Goal: Transaction & Acquisition: Purchase product/service

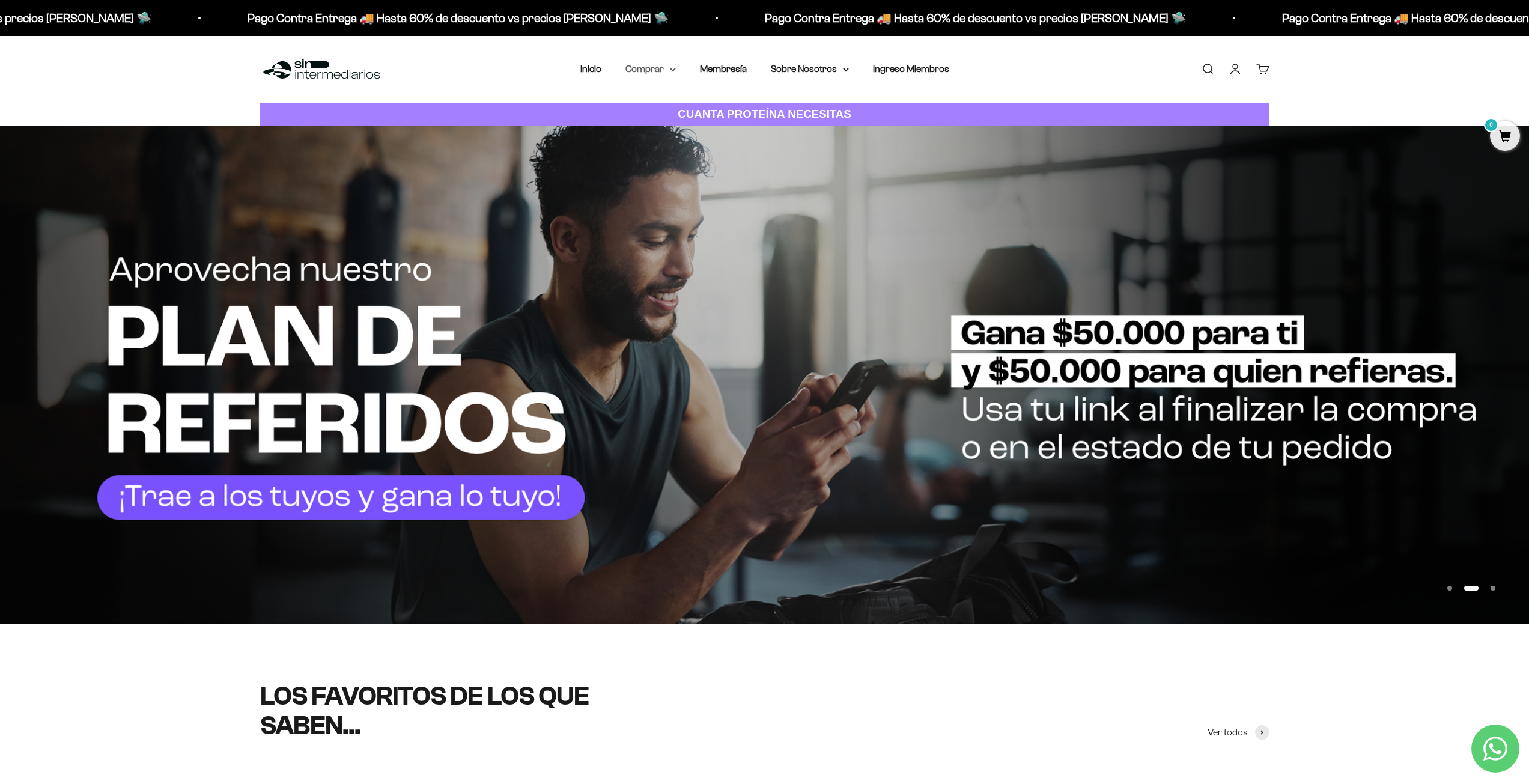
click at [671, 68] on icon at bounding box center [672, 70] width 6 height 4
click at [724, 74] on li "Membresía" at bounding box center [723, 69] width 47 height 16
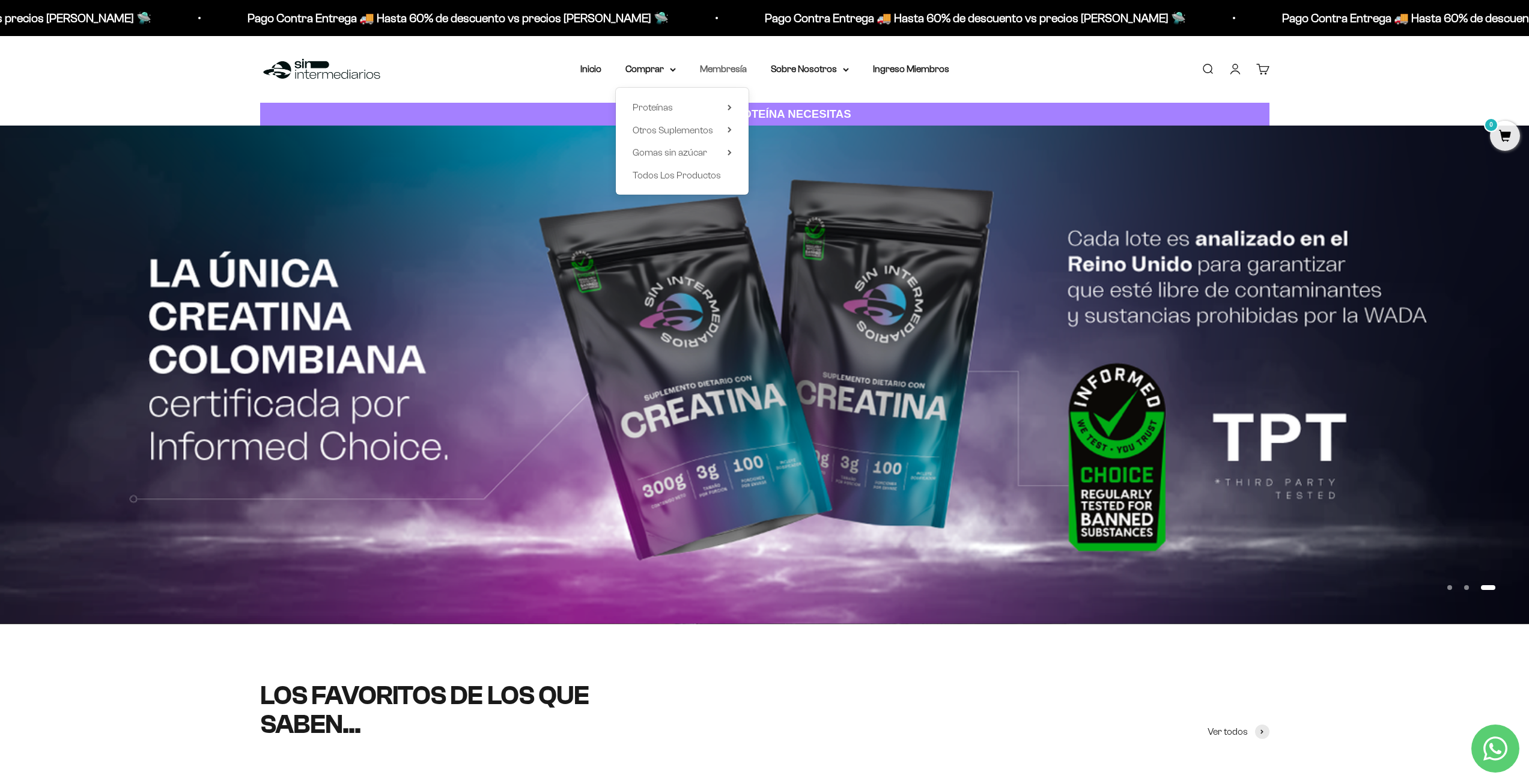
click at [725, 66] on link "Membresía" at bounding box center [723, 69] width 47 height 10
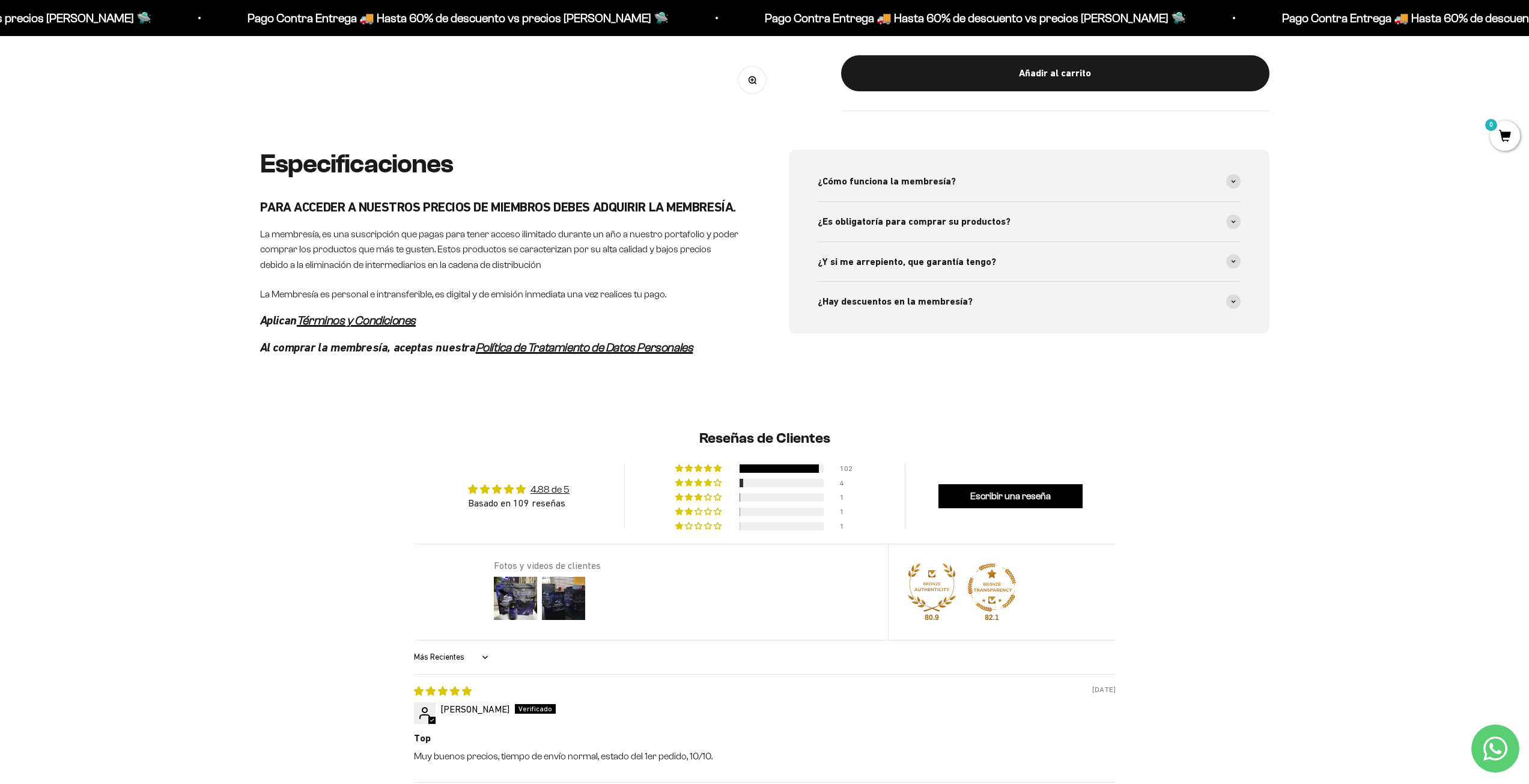
scroll to position [560, 0]
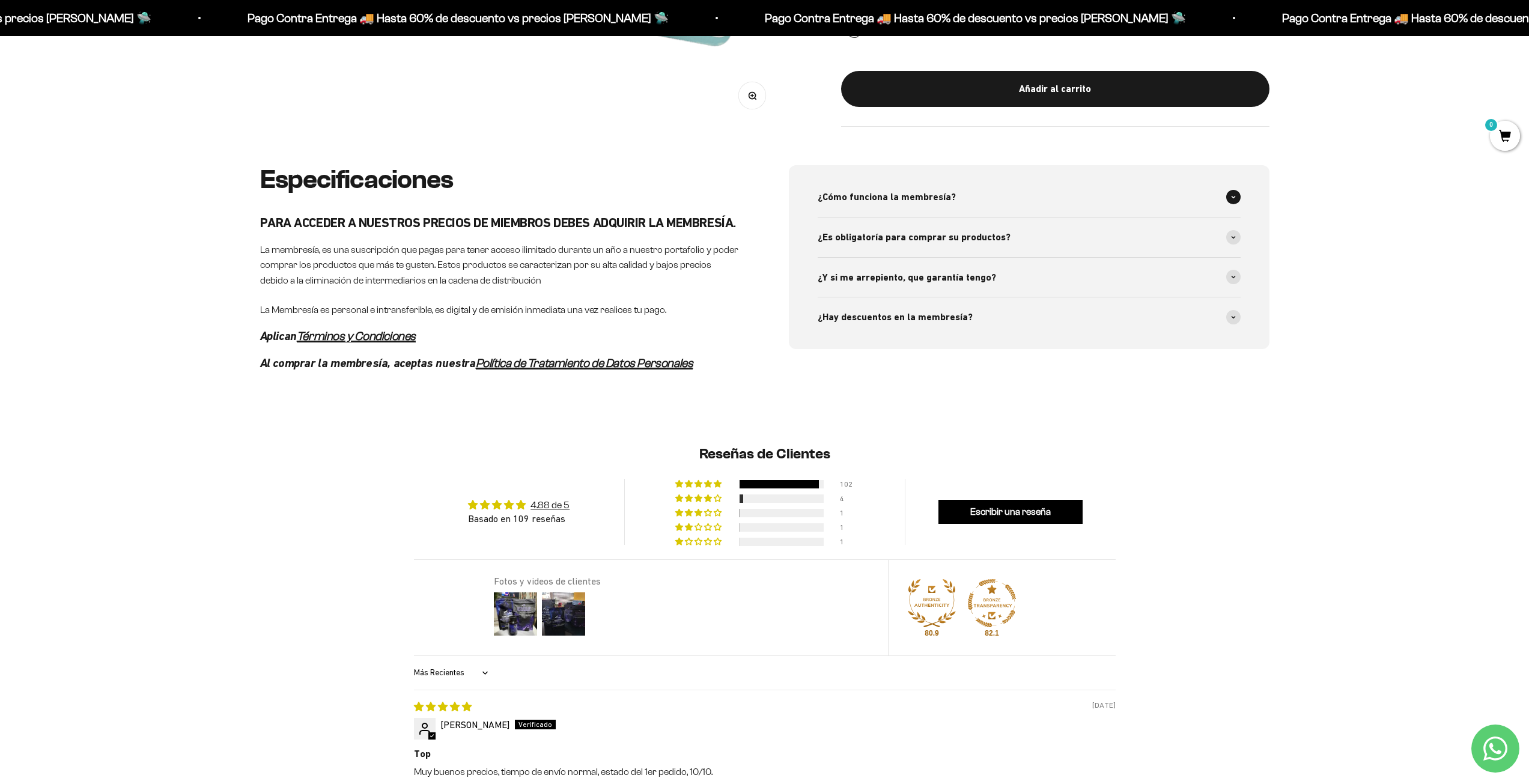
click at [981, 183] on div "¿Cómo funciona la membresía?" at bounding box center [1030, 196] width 423 height 39
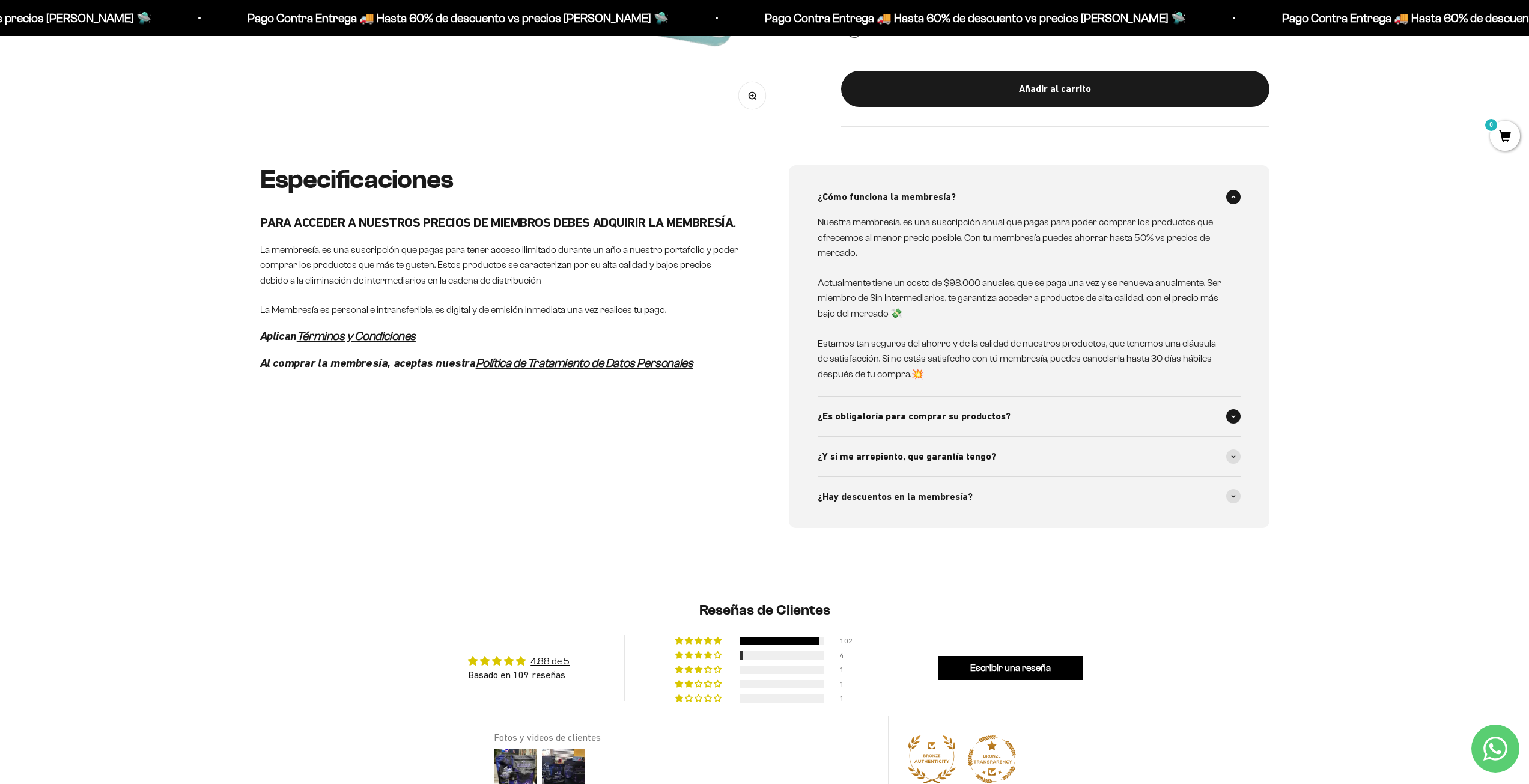
click at [862, 414] on span "¿Es obligatoría para comprar su productos?" at bounding box center [914, 416] width 193 height 16
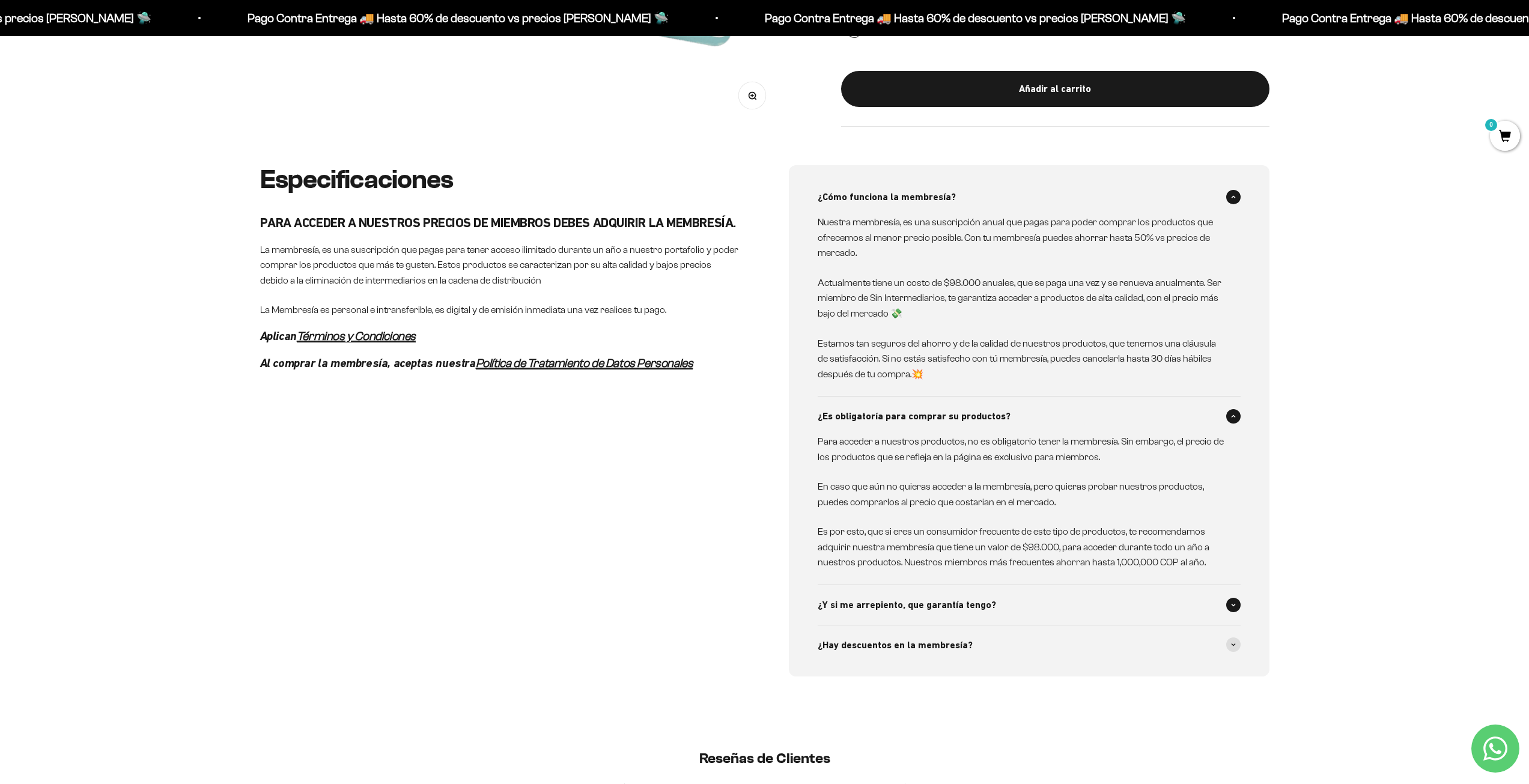
click at [1001, 598] on div "¿Y si me arrepiento, que garantía tengo?" at bounding box center [1030, 604] width 423 height 39
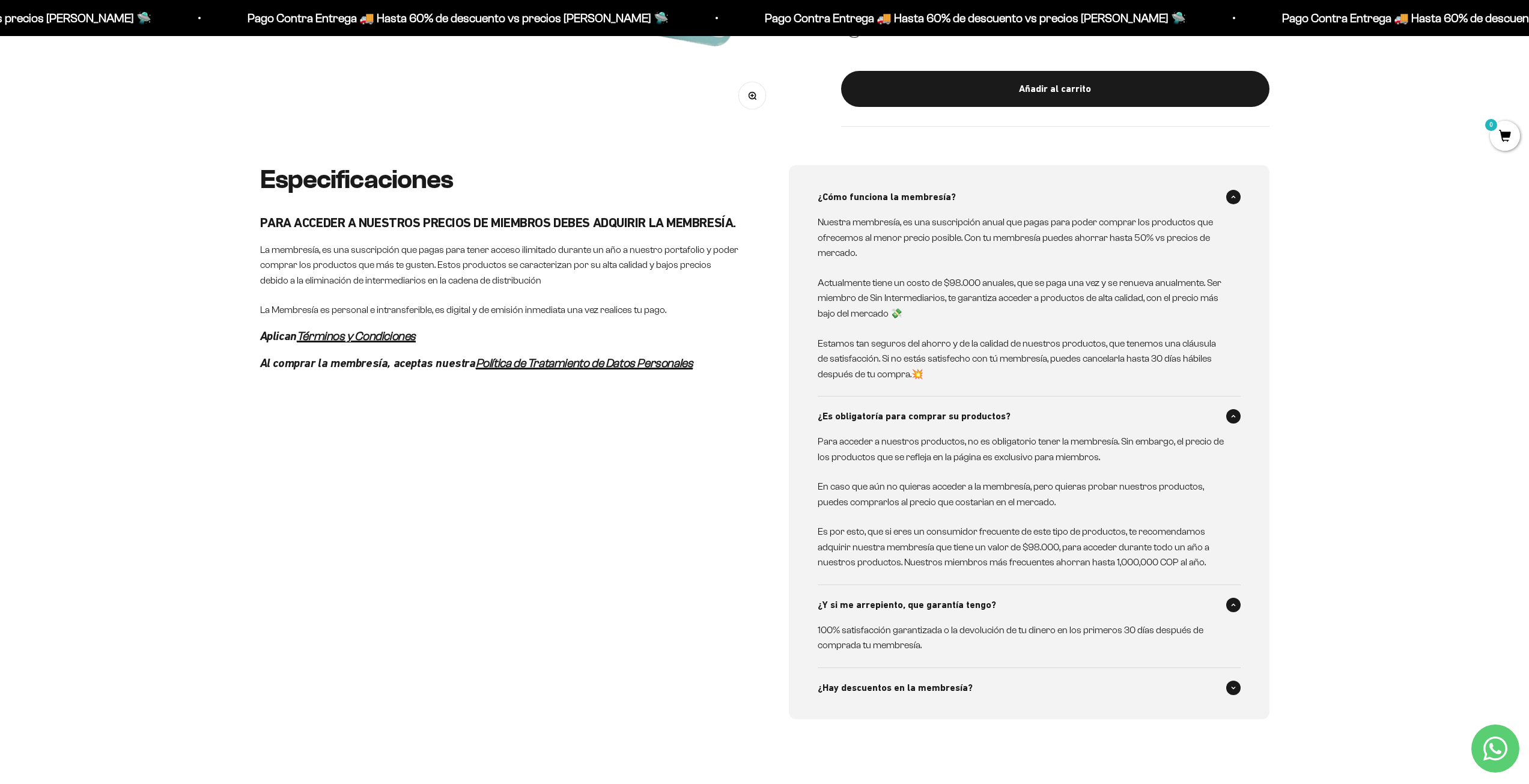
click at [1001, 680] on div "¿Hay descuentos en la membresía?" at bounding box center [1030, 687] width 423 height 39
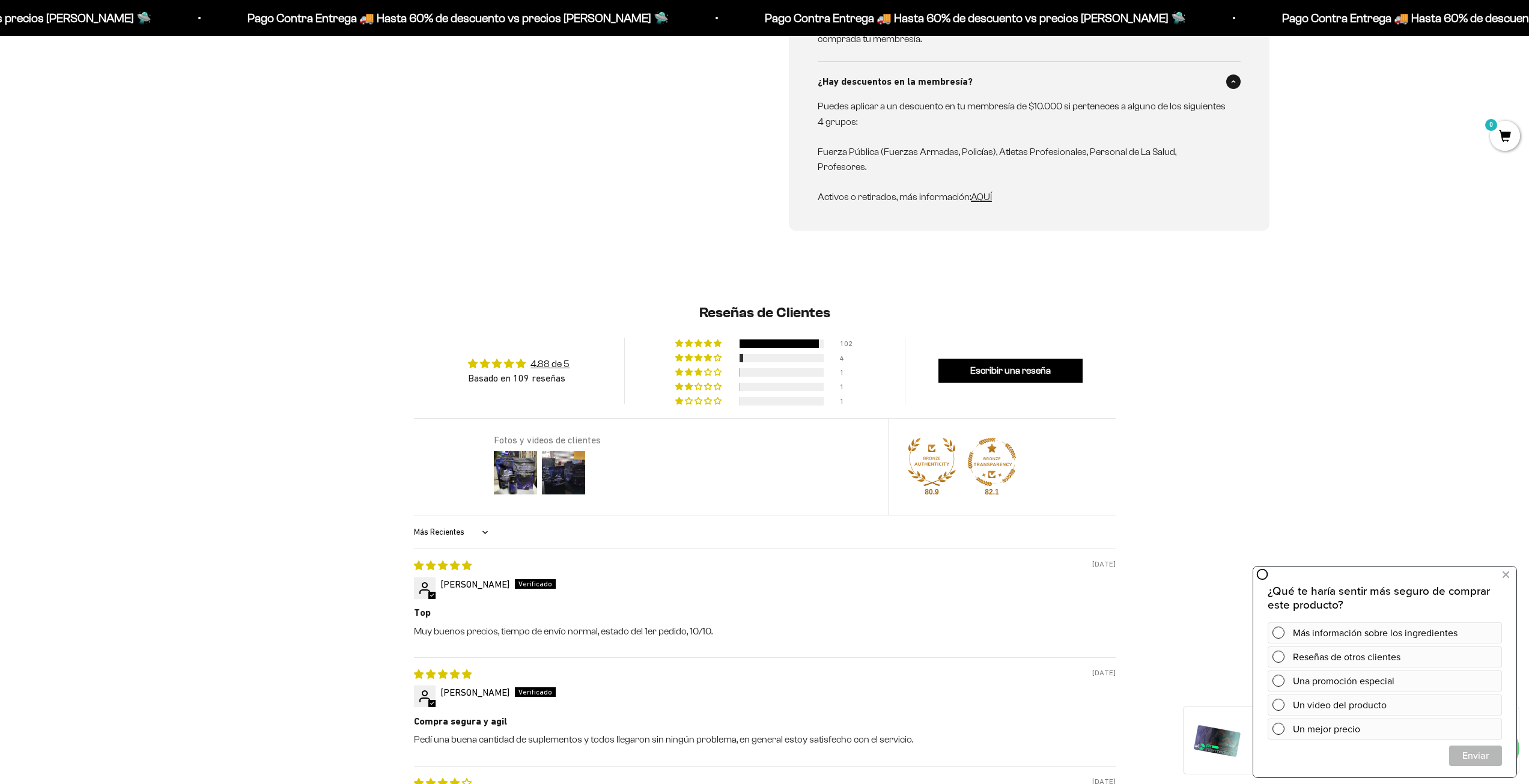
scroll to position [1172, 0]
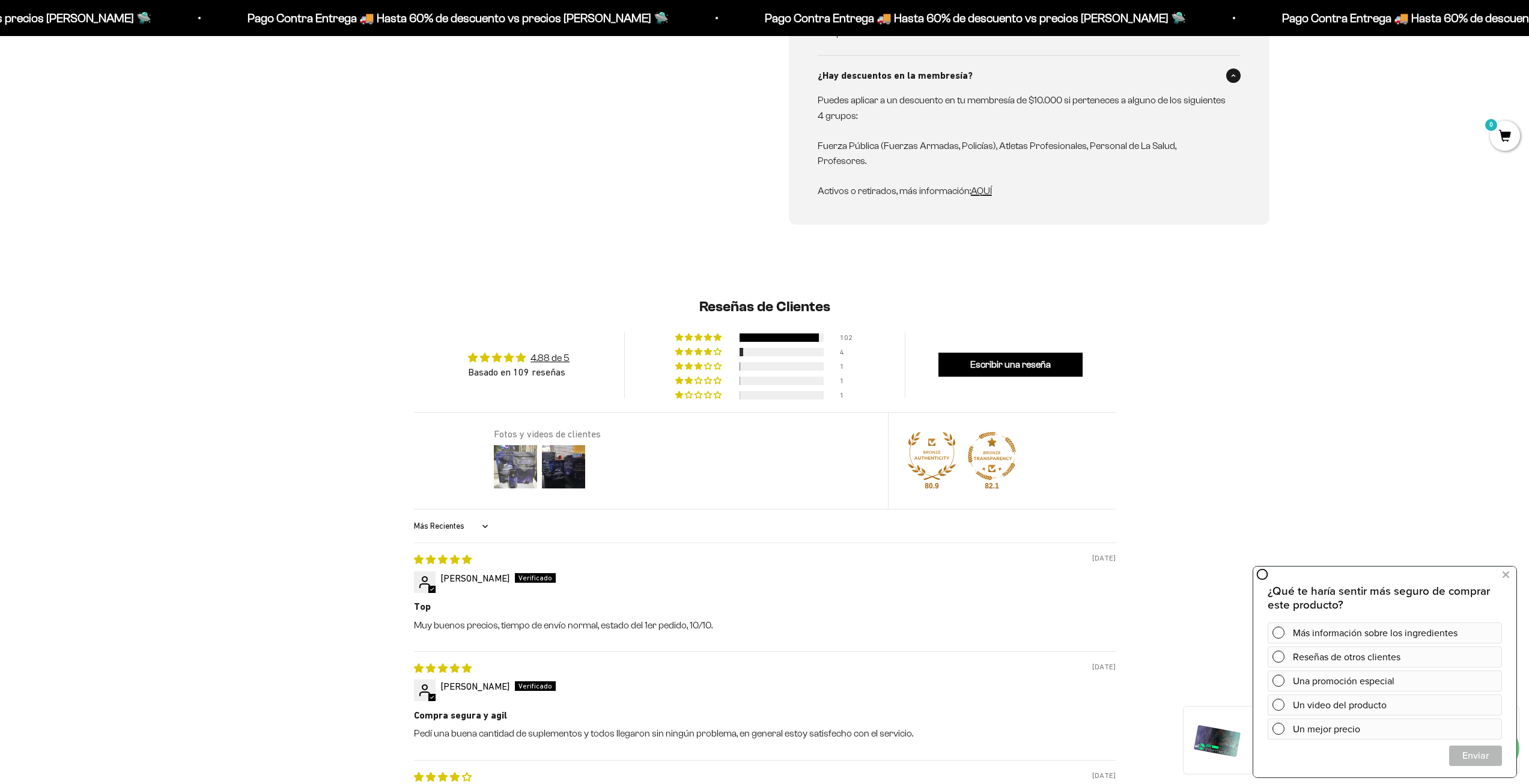
click at [506, 450] on img at bounding box center [515, 466] width 48 height 48
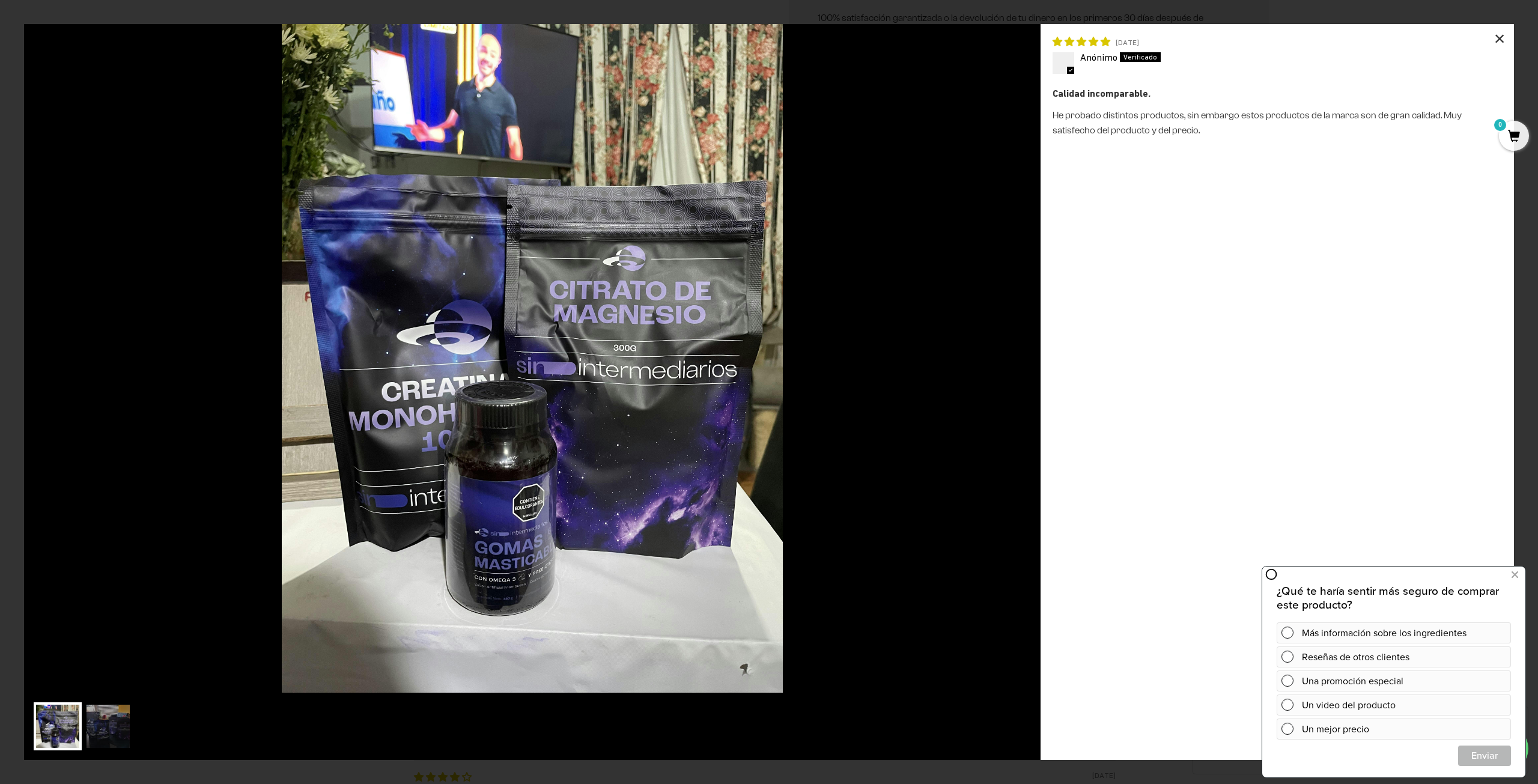
click at [1499, 29] on div "×" at bounding box center [1499, 39] width 29 height 29
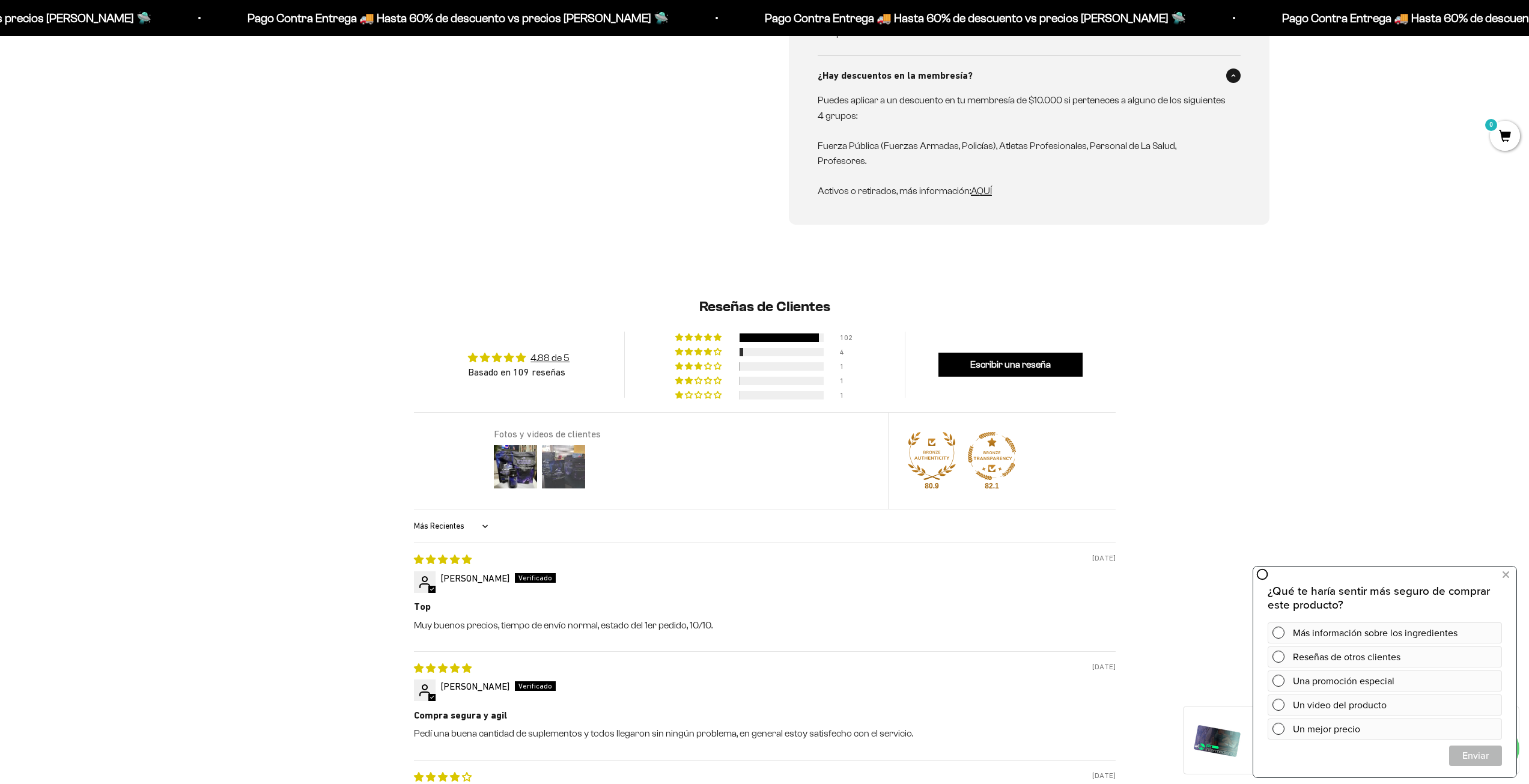
click at [563, 448] on img at bounding box center [563, 466] width 48 height 48
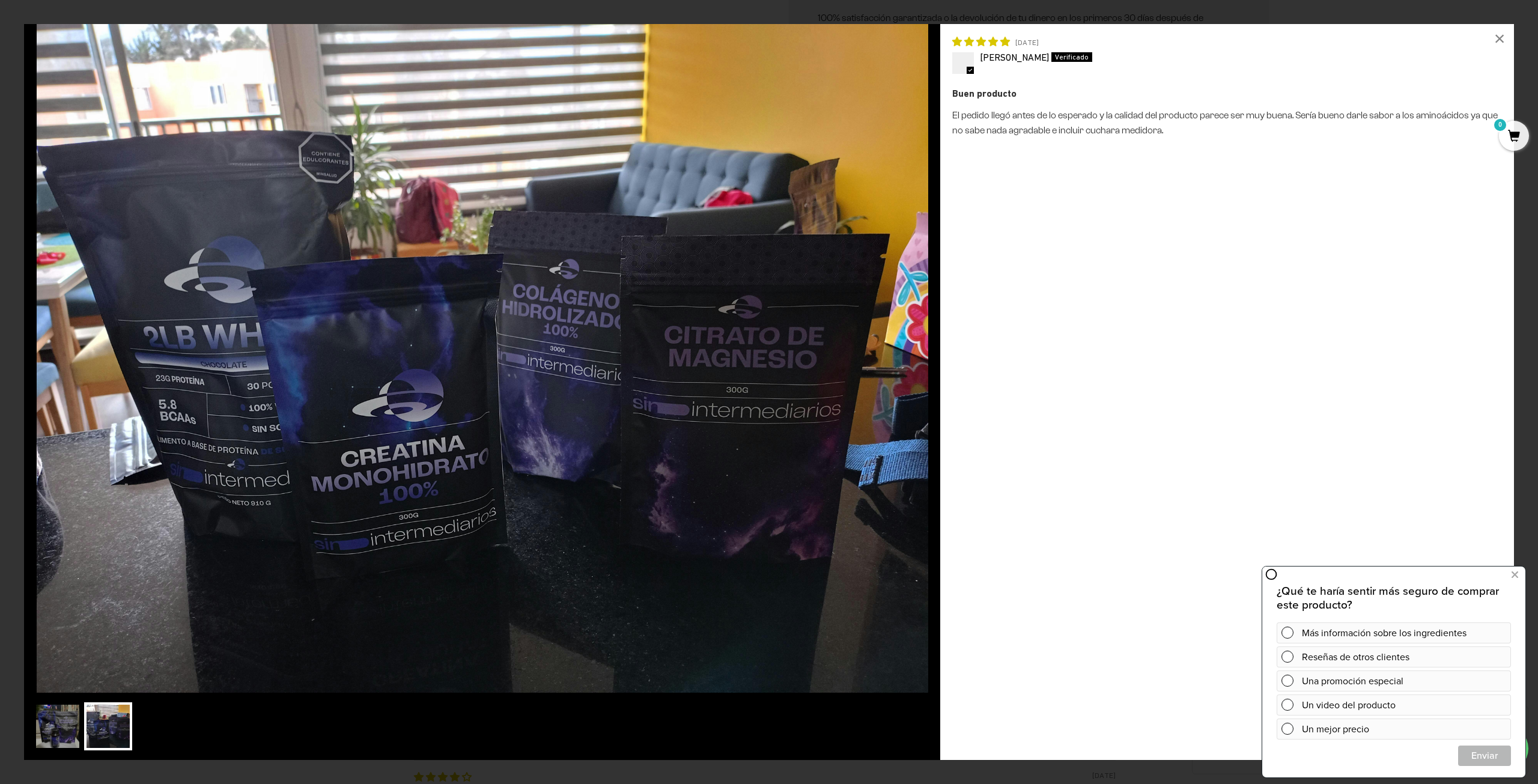
drag, startPoint x: 1492, startPoint y: 41, endPoint x: 1489, endPoint y: 61, distance: 20.2
click at [1492, 40] on div "×" at bounding box center [1499, 39] width 29 height 29
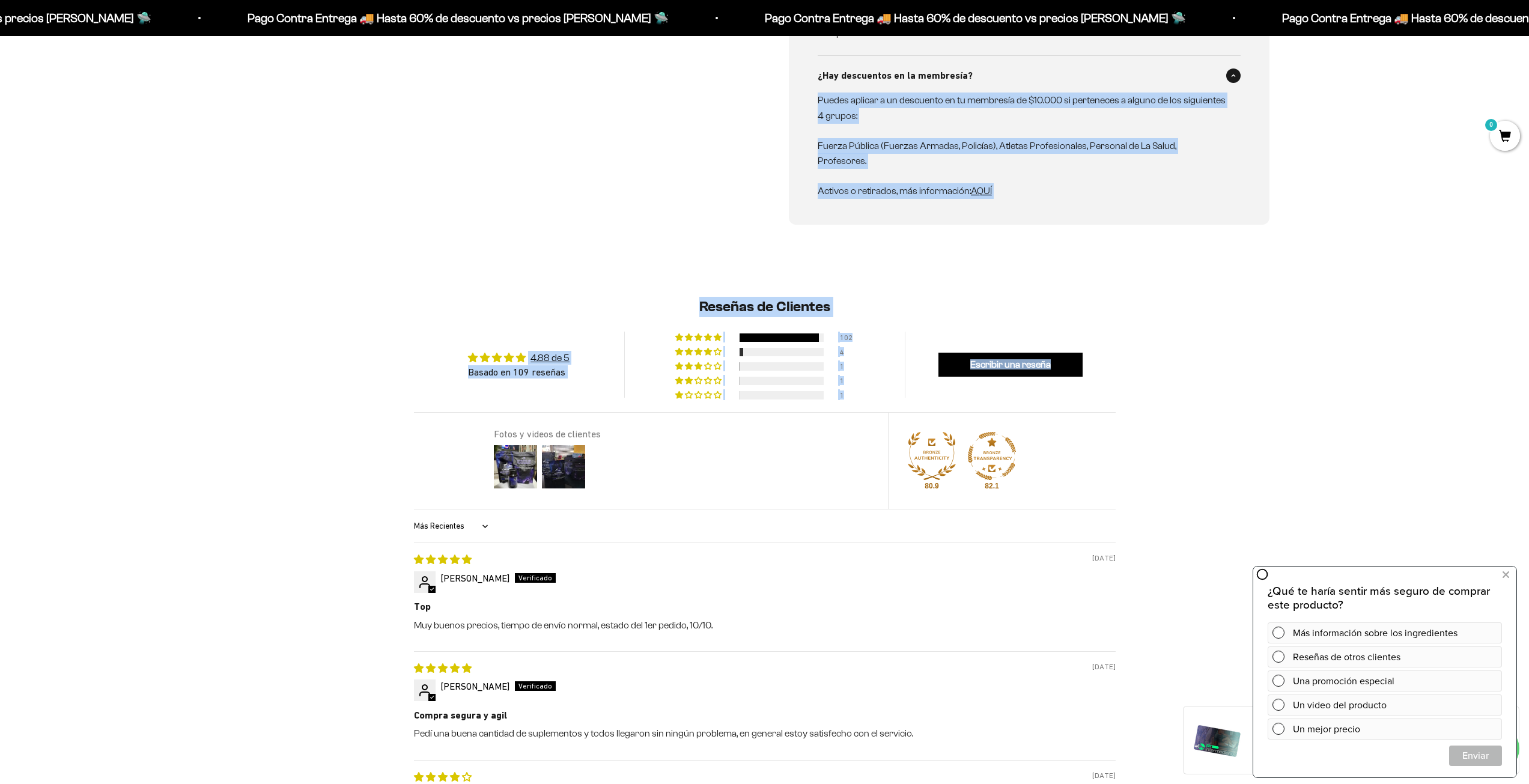
drag, startPoint x: 1537, startPoint y: 246, endPoint x: 1513, endPoint y: 83, distance: 164.8
click at [1513, 83] on main "Zoom Membresía Anual 4.9 99.000,00 COP Calidad de líder, precio inteligente. ¿C…" at bounding box center [764, 708] width 1529 height 3510
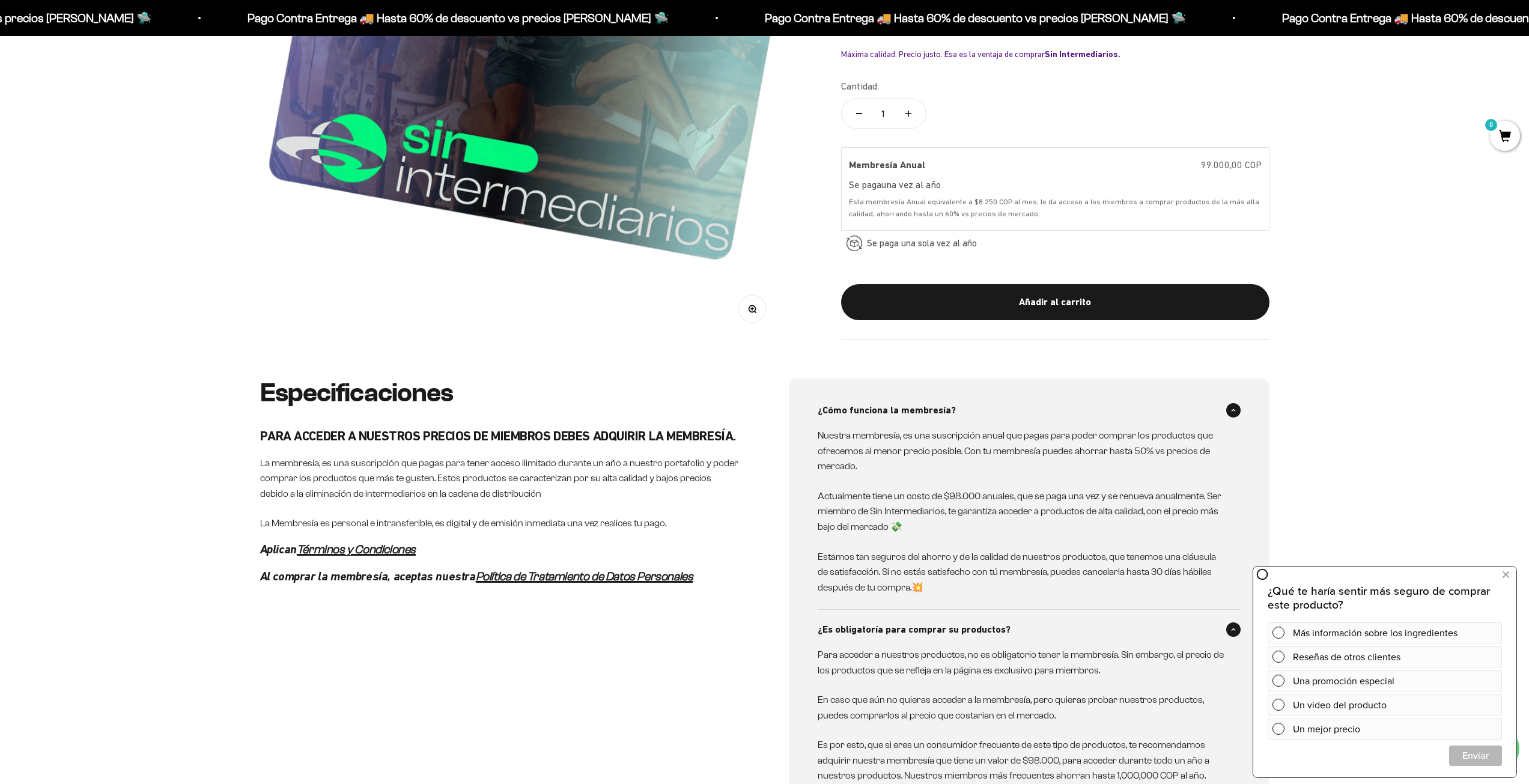
scroll to position [0, 0]
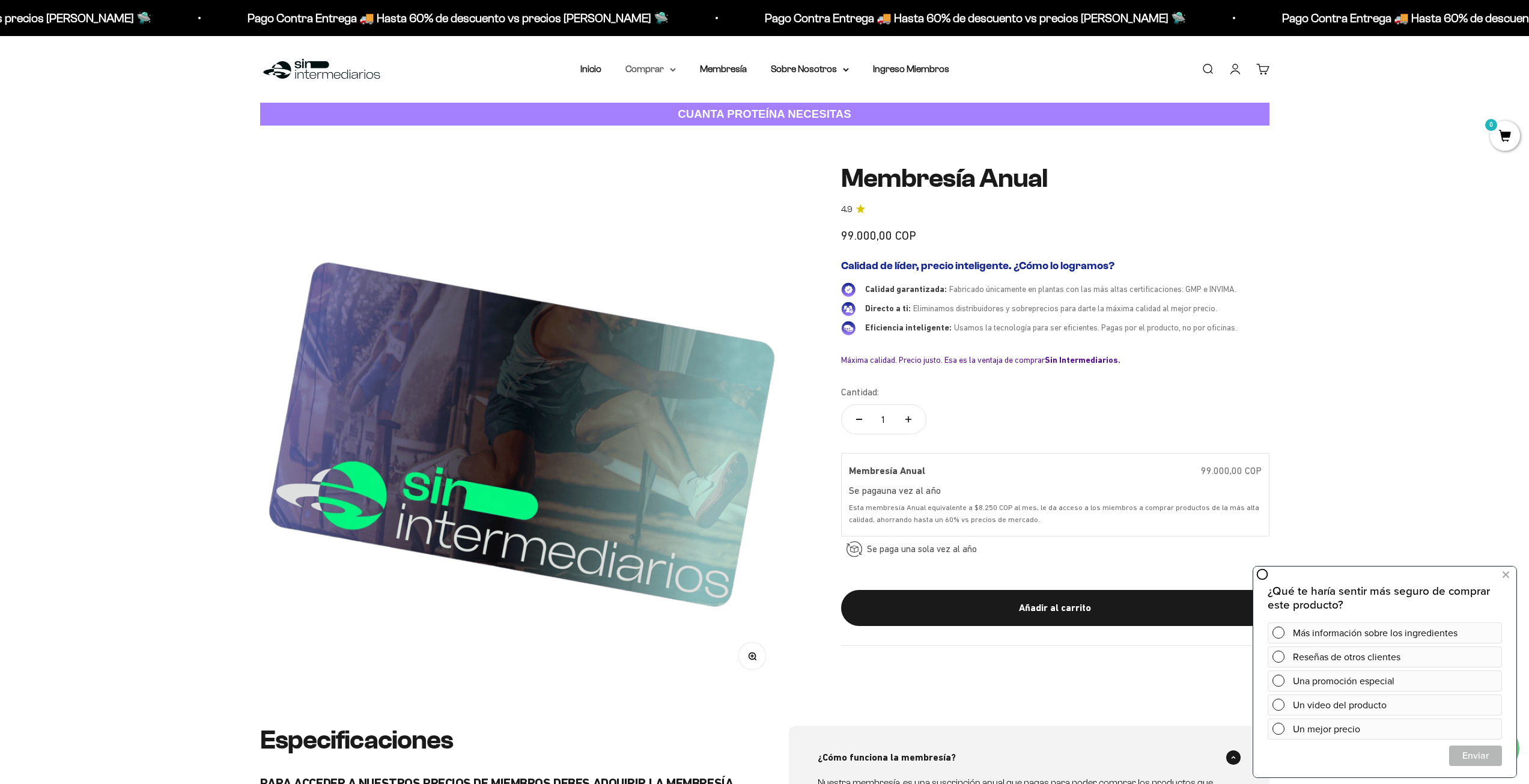
click at [645, 71] on summary "Comprar" at bounding box center [651, 69] width 51 height 16
click at [682, 109] on summary "Proteínas" at bounding box center [682, 107] width 99 height 16
click at [784, 105] on span "Ver Todos" at bounding box center [786, 107] width 42 height 10
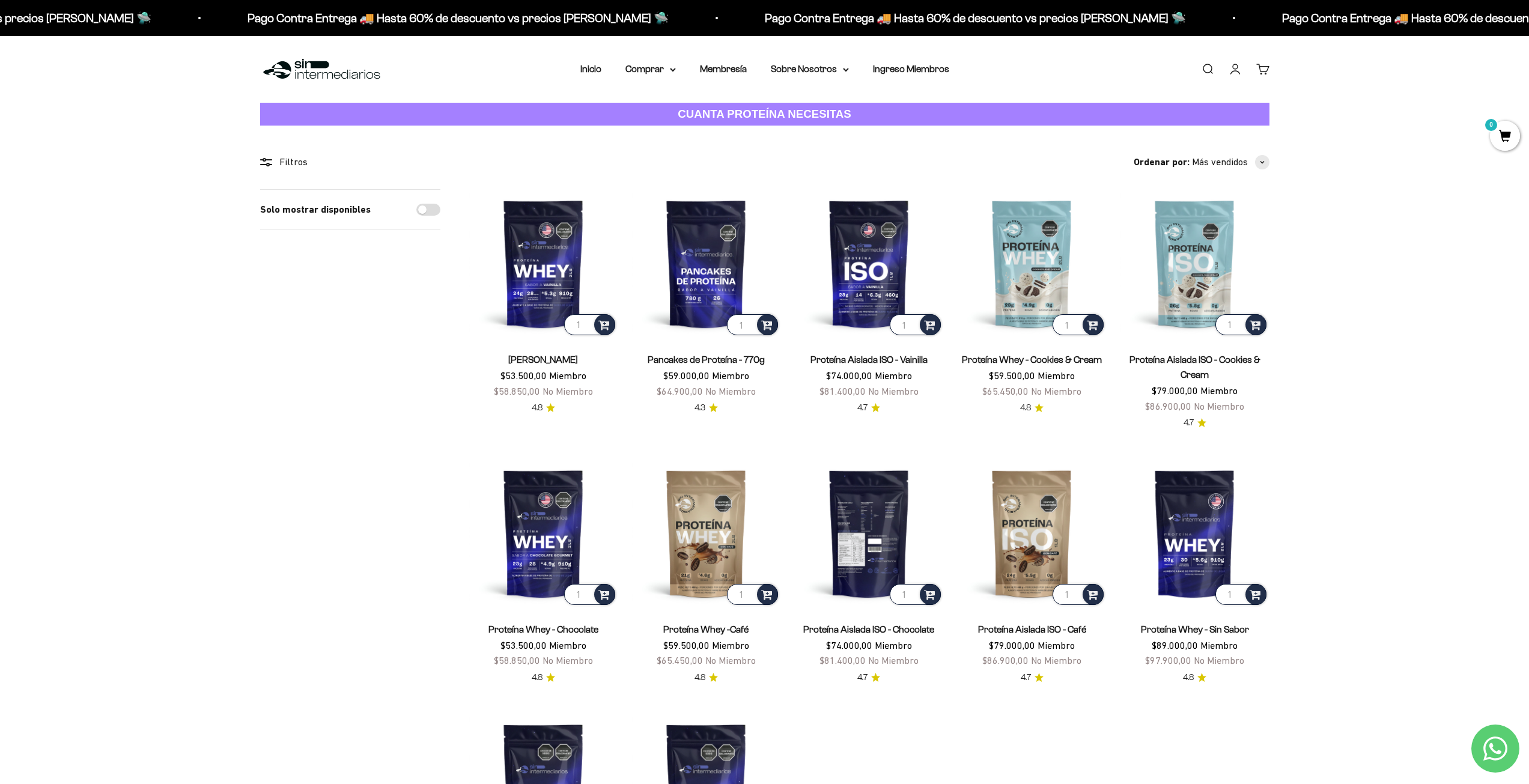
click at [890, 484] on img at bounding box center [869, 533] width 149 height 149
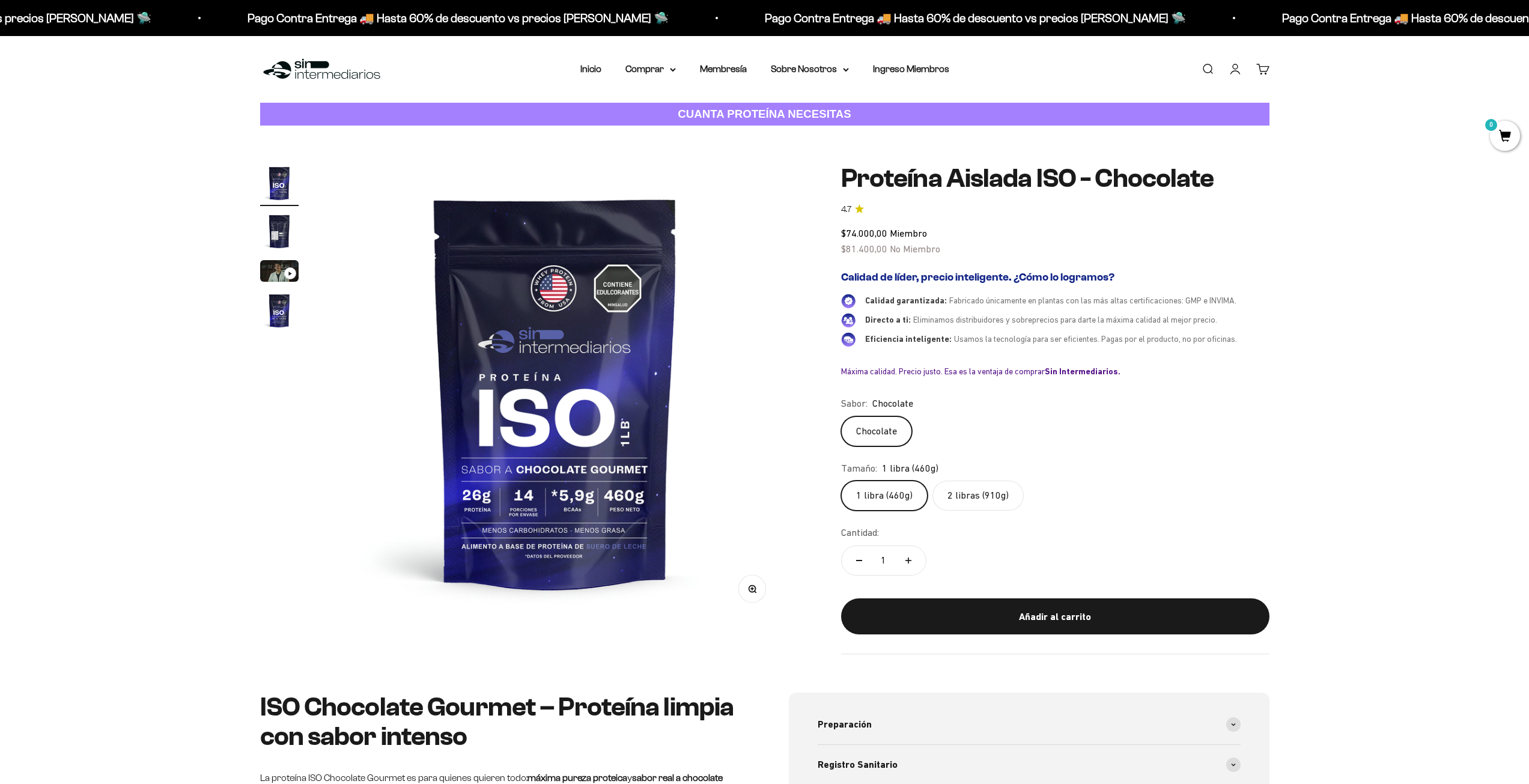
click at [955, 485] on label "2 libras (910g)" at bounding box center [978, 495] width 91 height 30
click at [841, 480] on input "2 libras (910g)" at bounding box center [841, 479] width 1 height 1
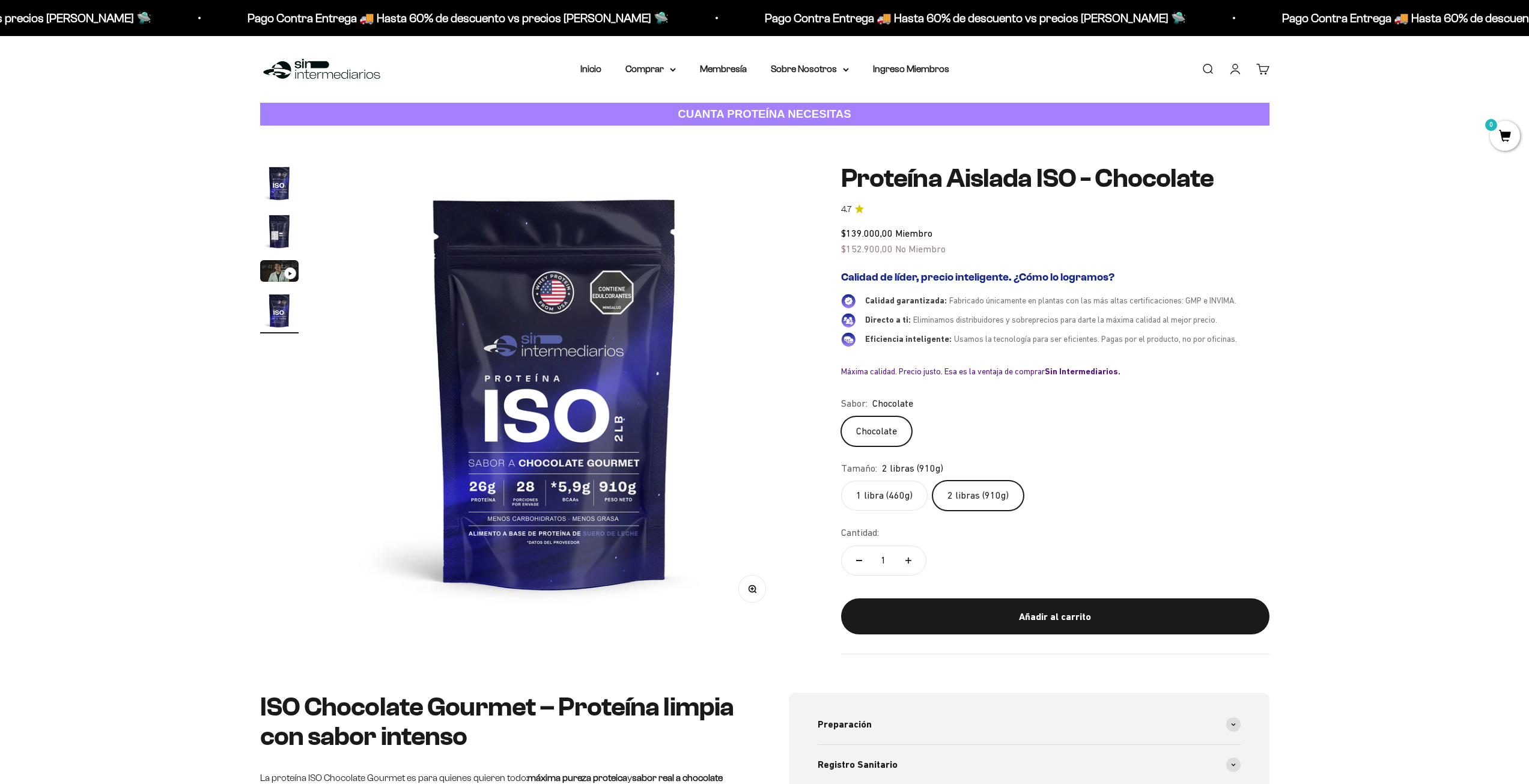
click at [543, 526] on img at bounding box center [555, 391] width 456 height 456
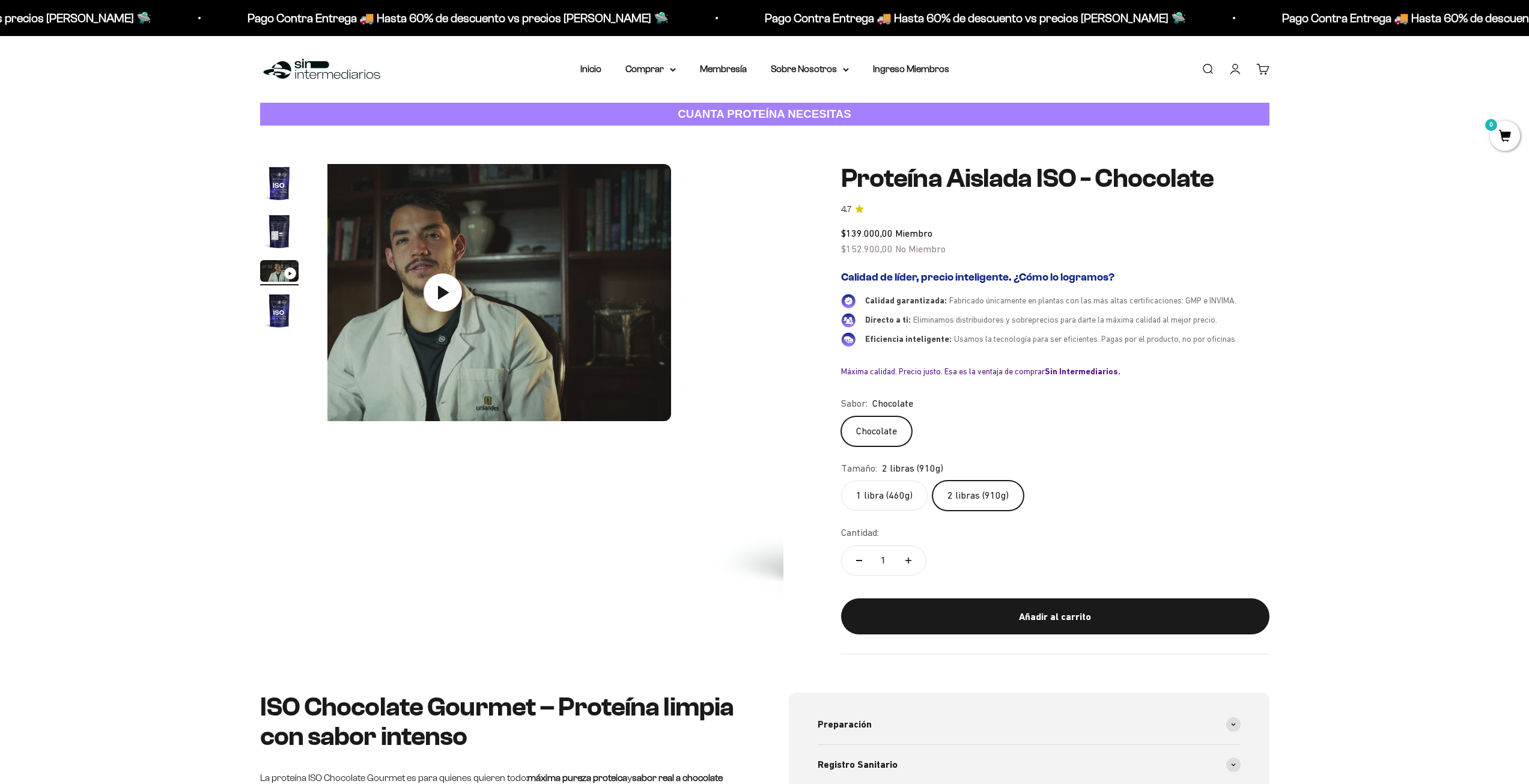
scroll to position [0, 941]
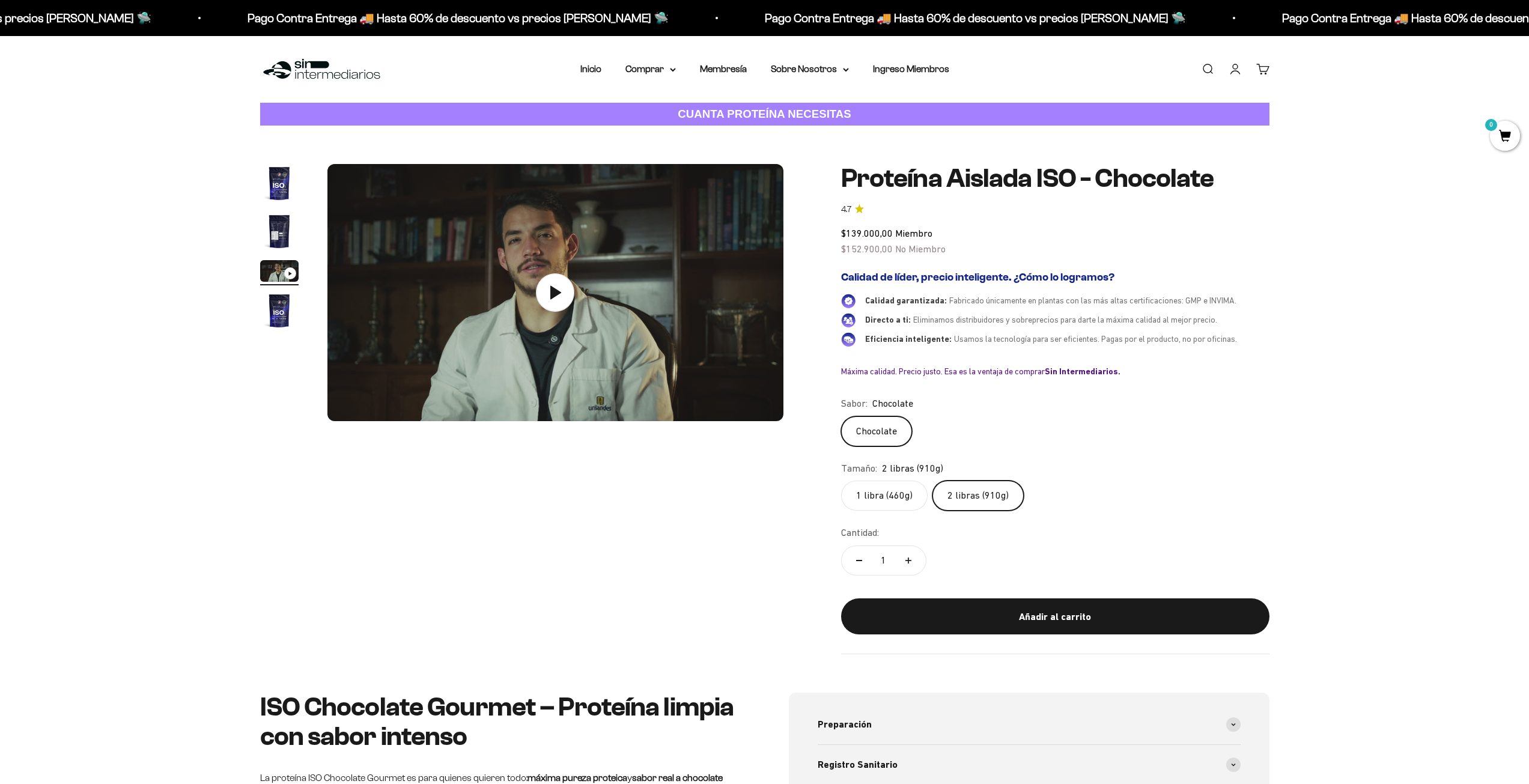
click at [275, 215] on img "Ir al artículo 2" at bounding box center [279, 231] width 39 height 39
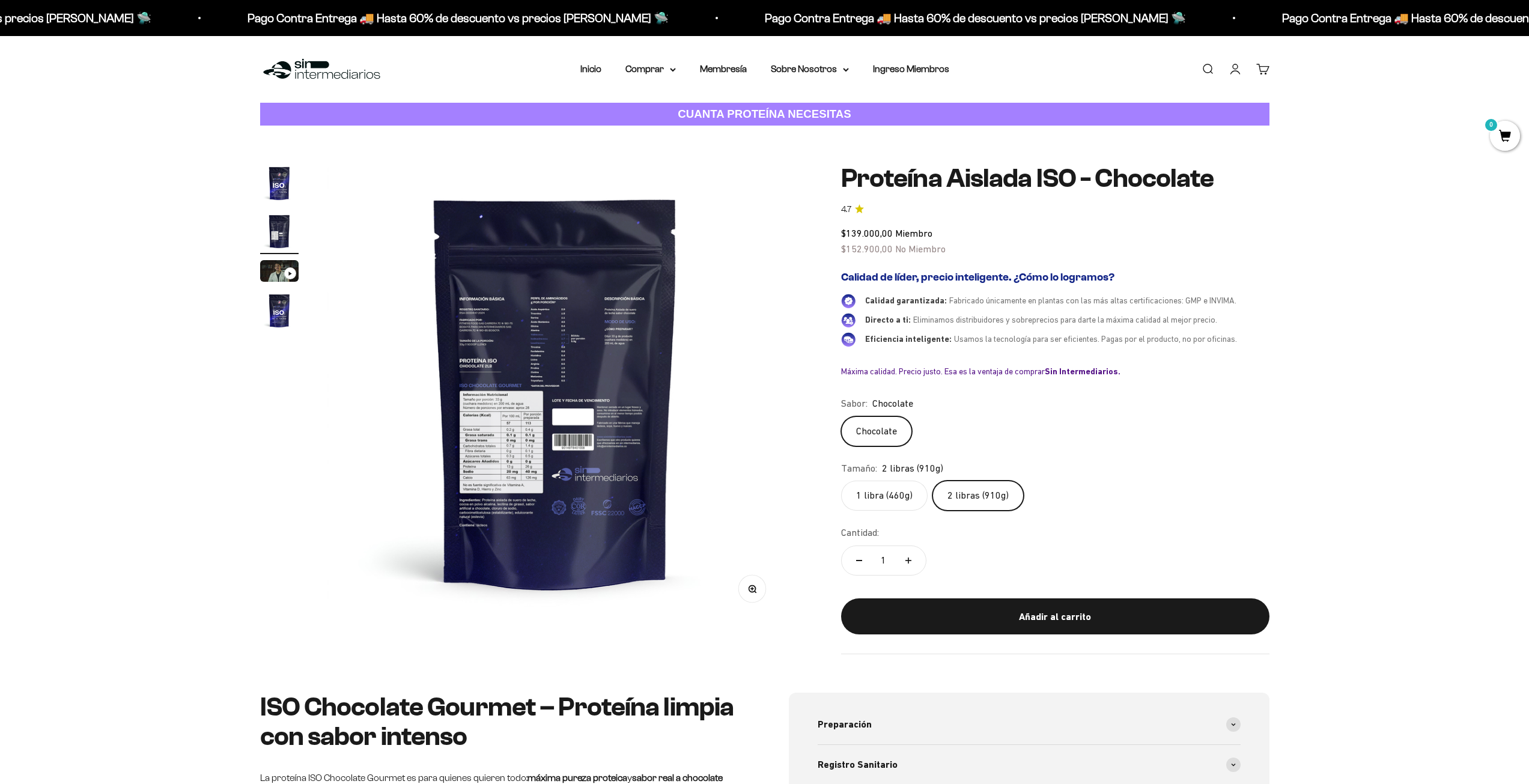
click at [586, 338] on img at bounding box center [555, 391] width 456 height 456
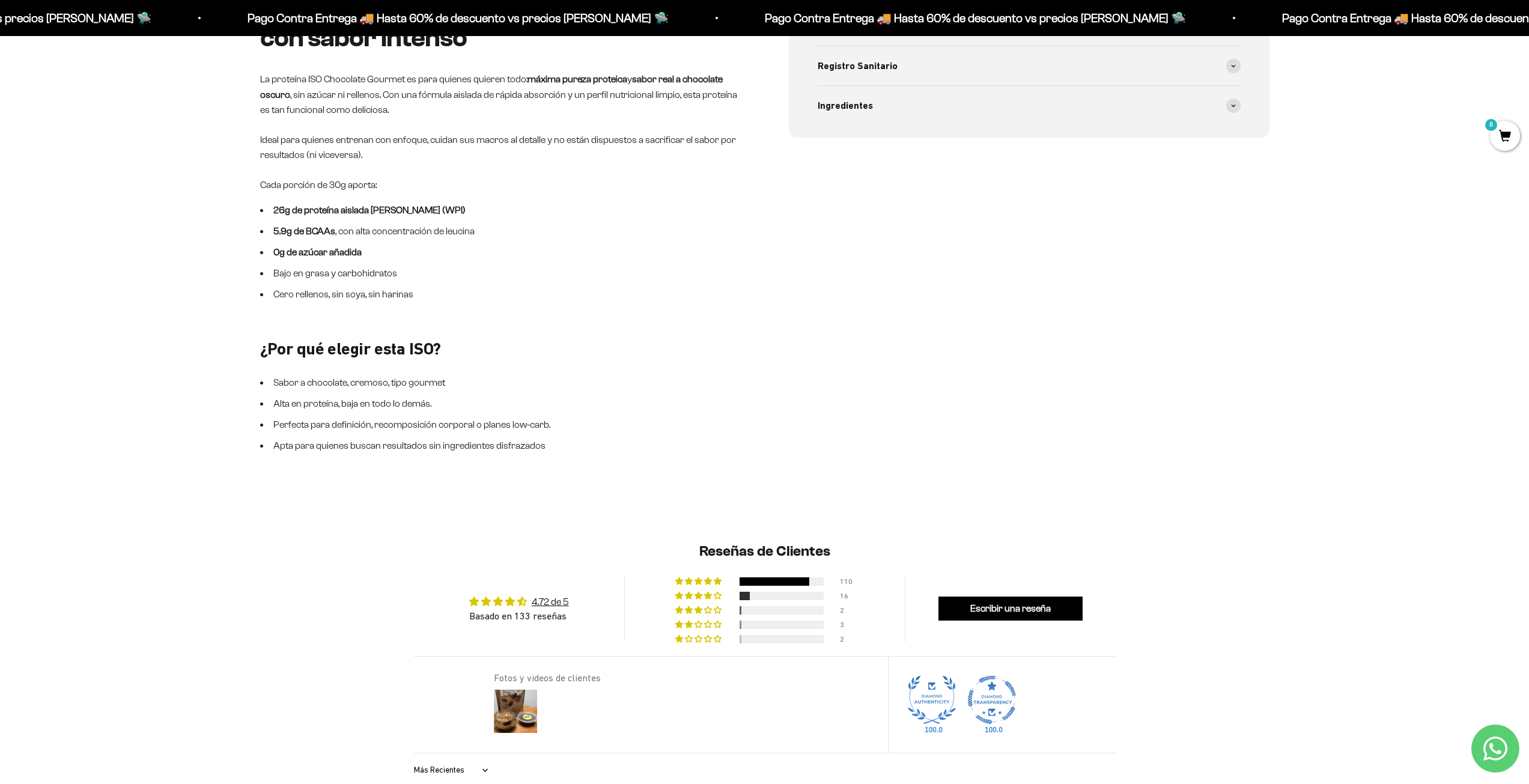
scroll to position [701, 0]
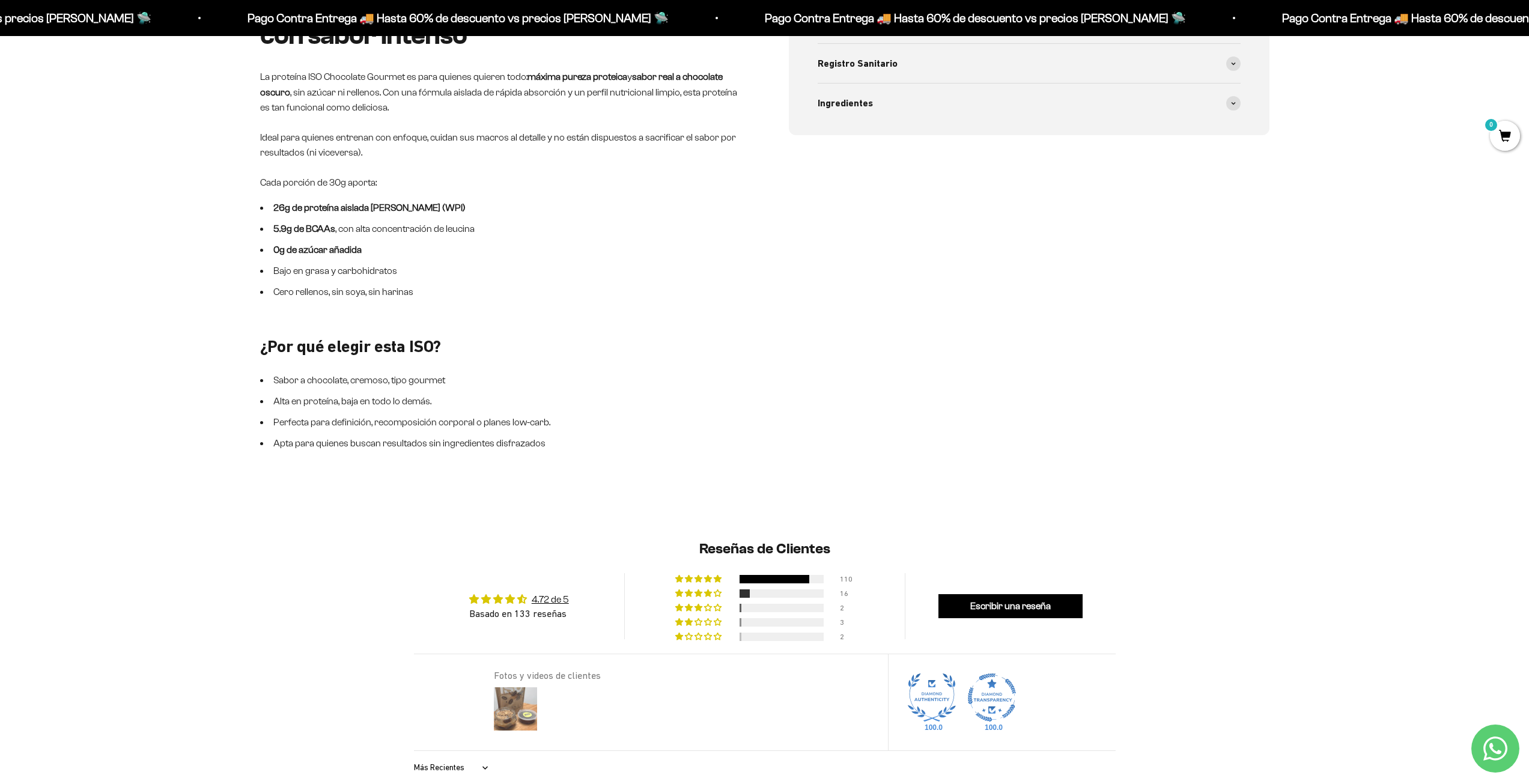
click at [533, 707] on img at bounding box center [515, 708] width 48 height 48
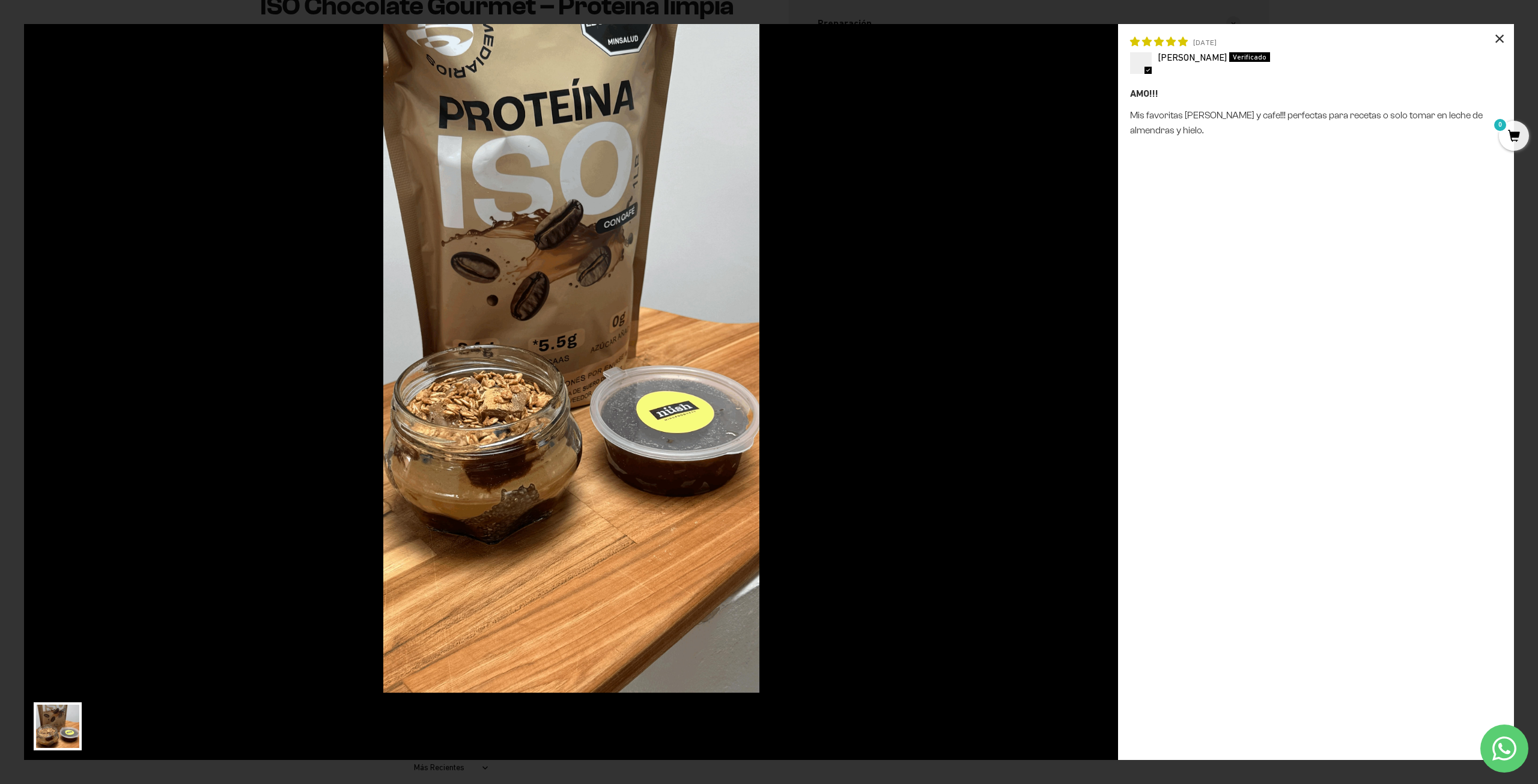
click at [1501, 35] on div "×" at bounding box center [1499, 39] width 29 height 29
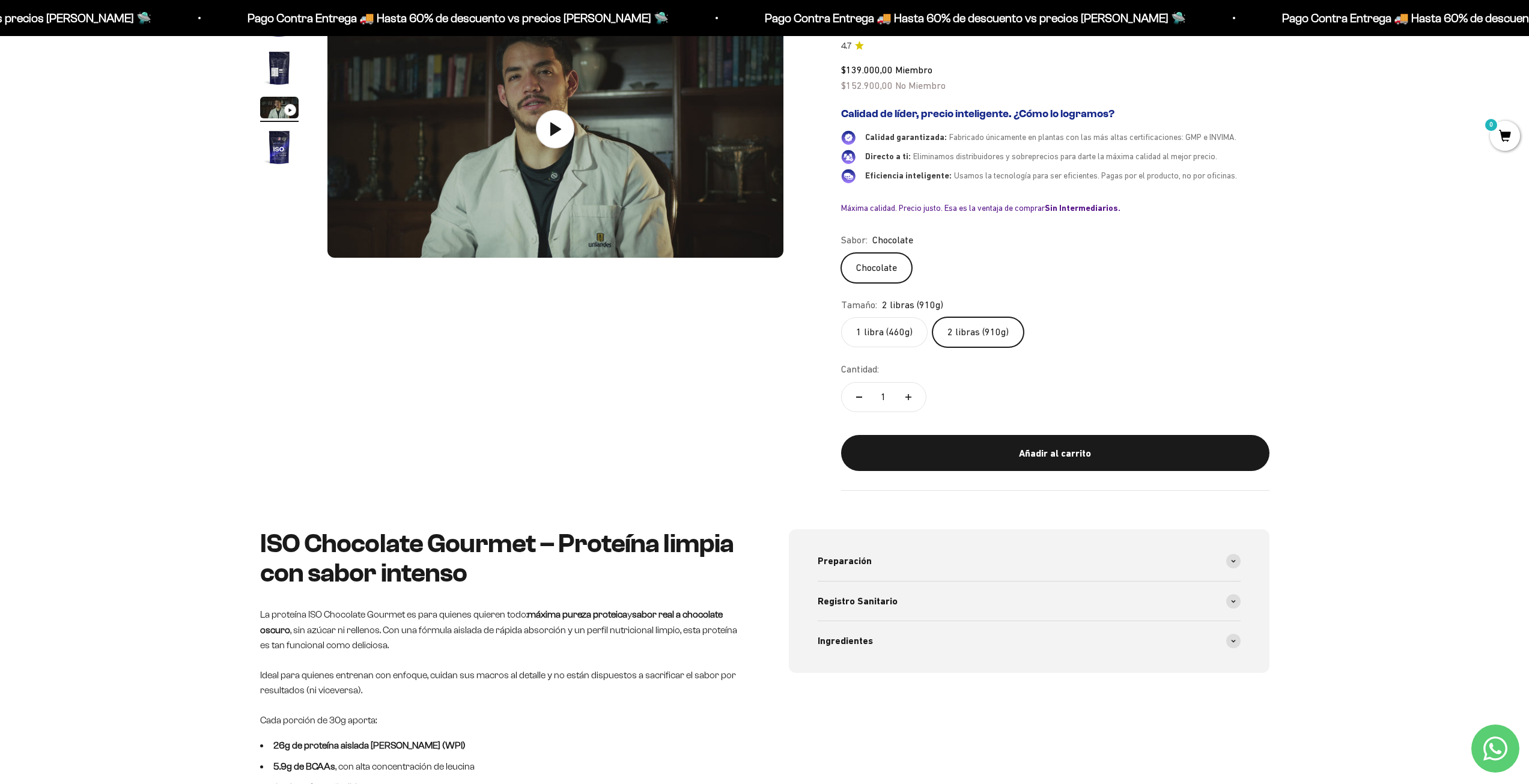
scroll to position [0, 0]
